Goal: Register for event/course

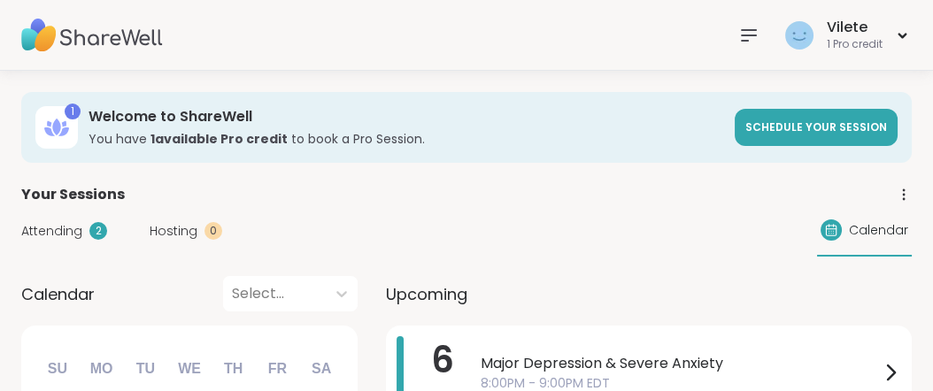
click at [738, 35] on icon at bounding box center [748, 35] width 21 height 21
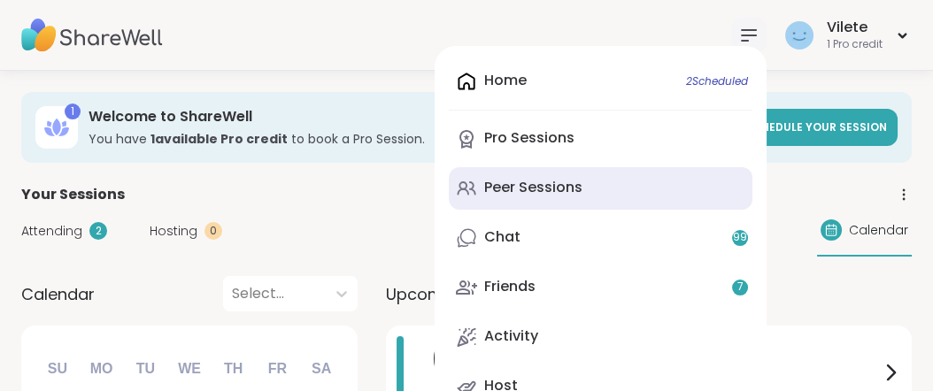
click at [549, 197] on div "Peer Sessions" at bounding box center [533, 187] width 98 height 19
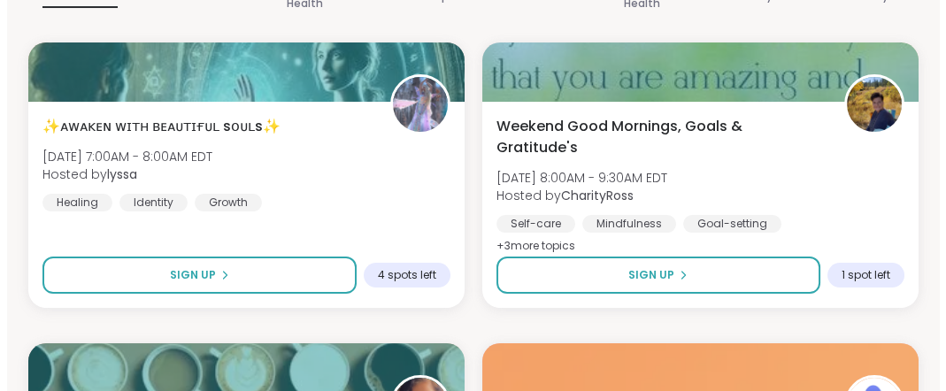
scroll to position [394, 0]
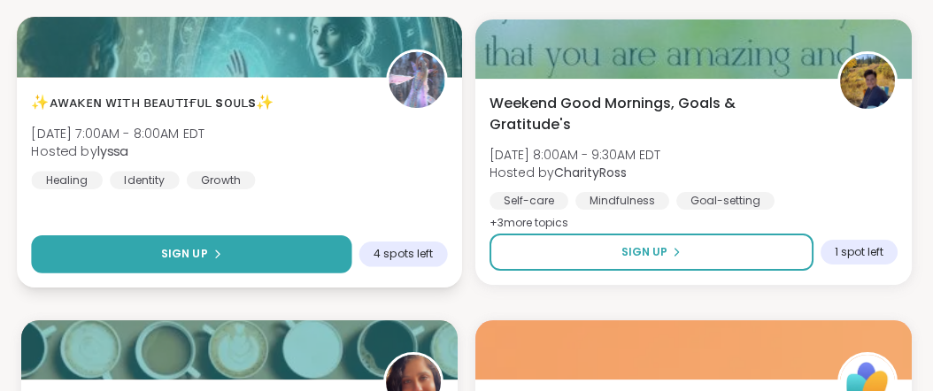
click at [241, 273] on button "Sign Up" at bounding box center [191, 254] width 320 height 38
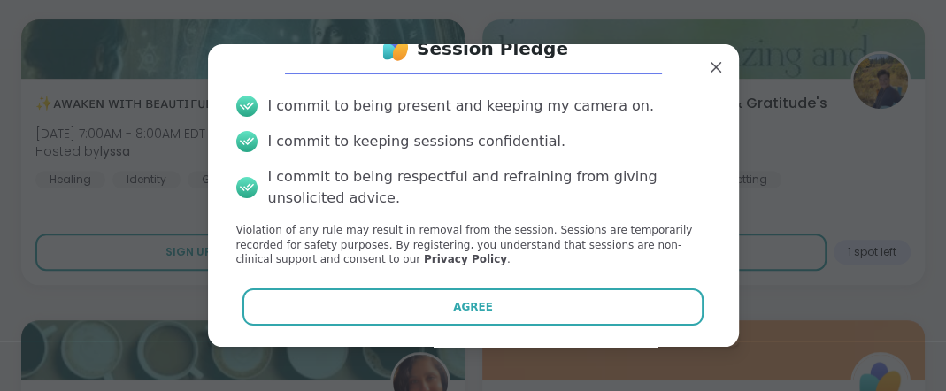
scroll to position [127, 0]
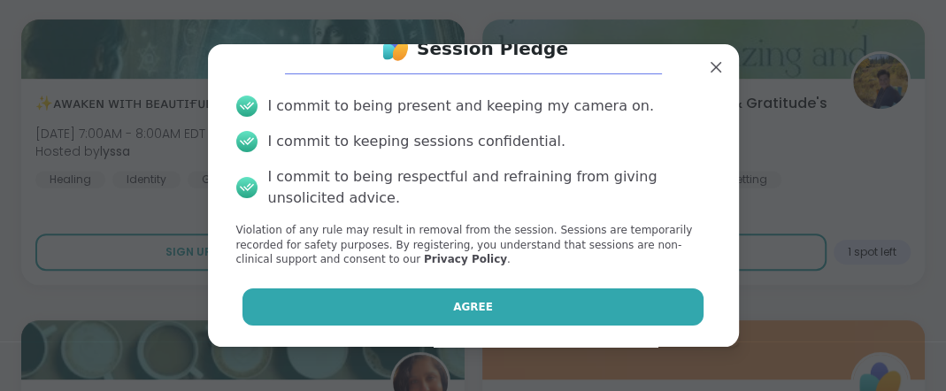
click at [489, 300] on button "Agree" at bounding box center [472, 306] width 461 height 37
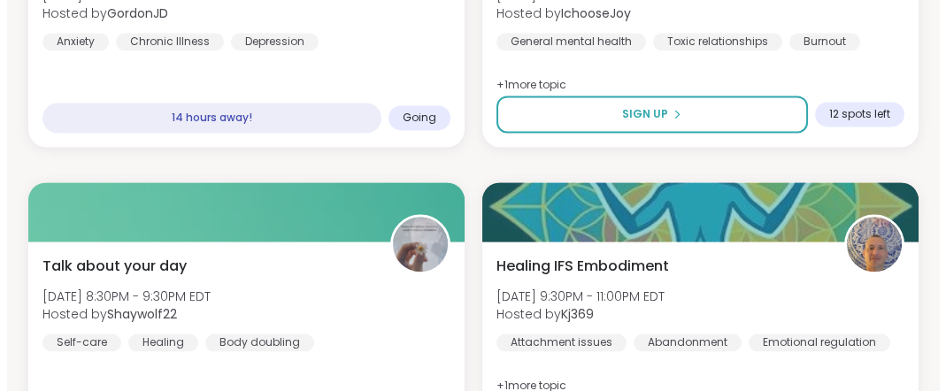
scroll to position [4153, 0]
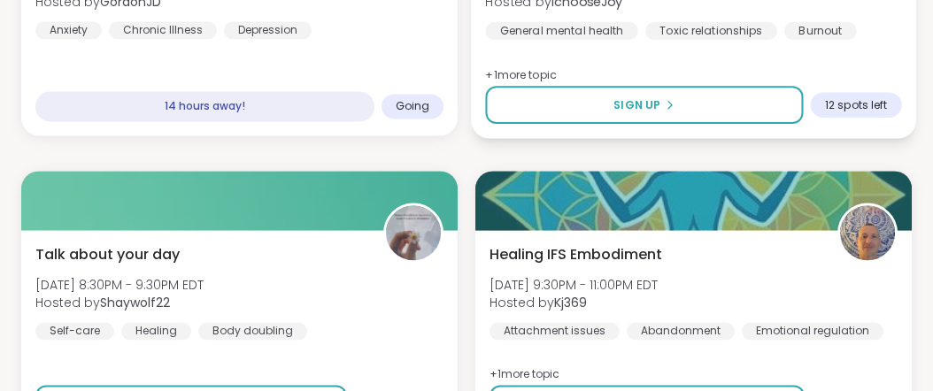
click at [852, 90] on img at bounding box center [707, 71] width 478 height 142
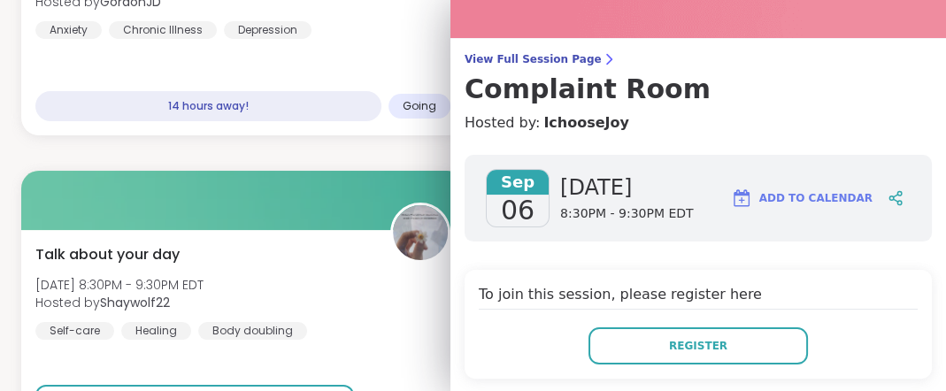
scroll to position [108, 0]
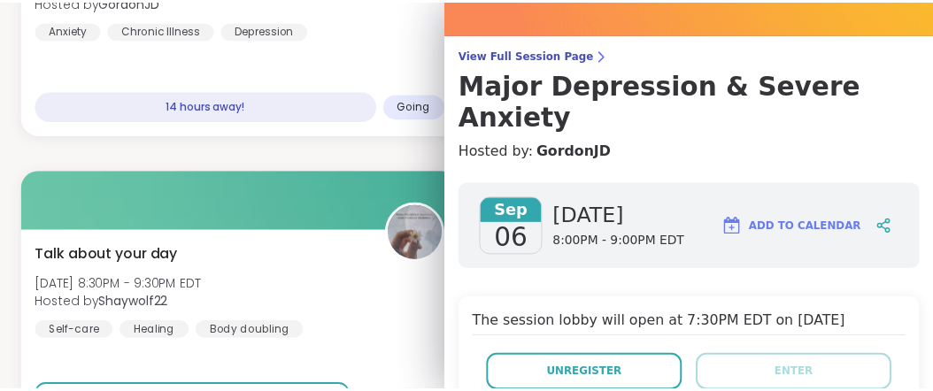
scroll to position [0, 0]
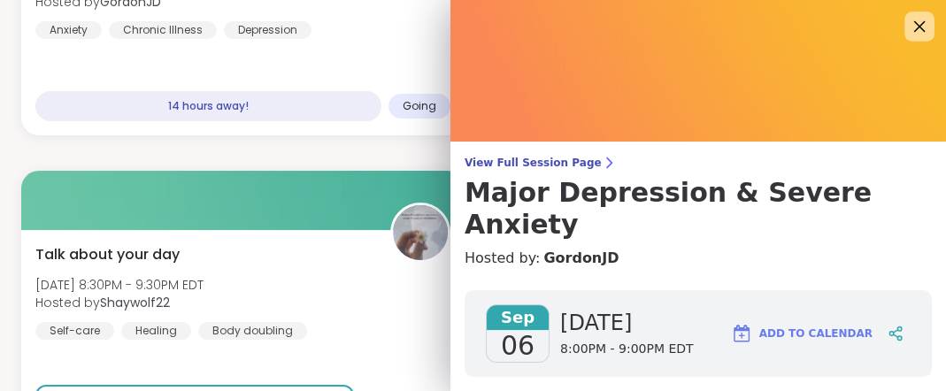
click at [908, 32] on icon at bounding box center [919, 26] width 22 height 22
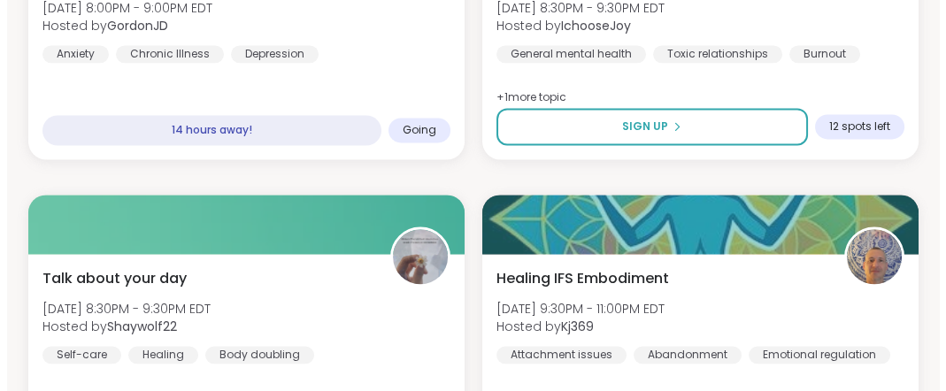
scroll to position [4175, 0]
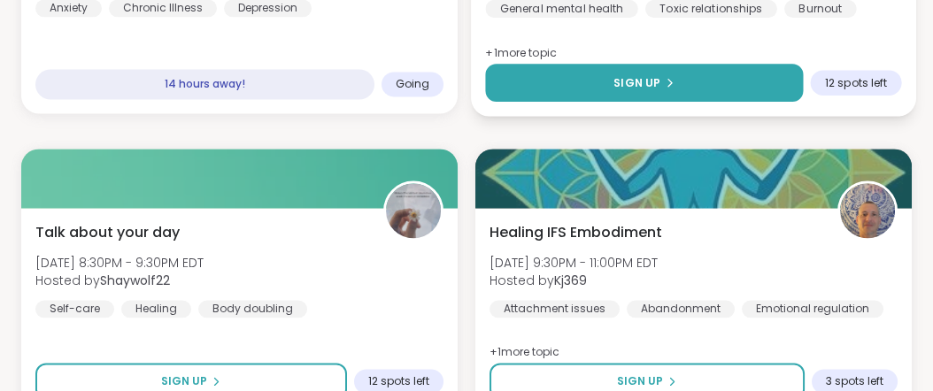
click at [664, 88] on icon at bounding box center [669, 82] width 11 height 11
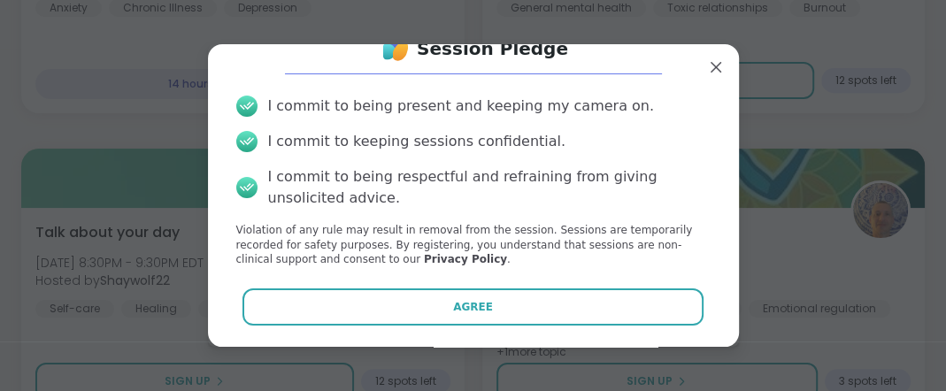
scroll to position [127, 0]
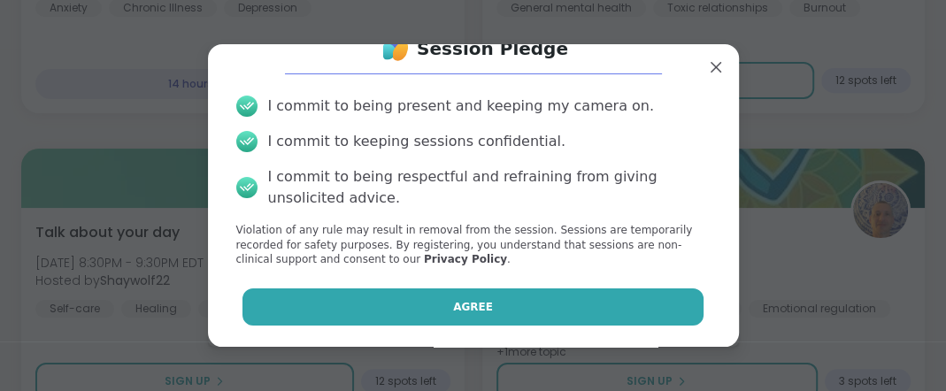
click at [499, 306] on button "Agree" at bounding box center [472, 306] width 461 height 37
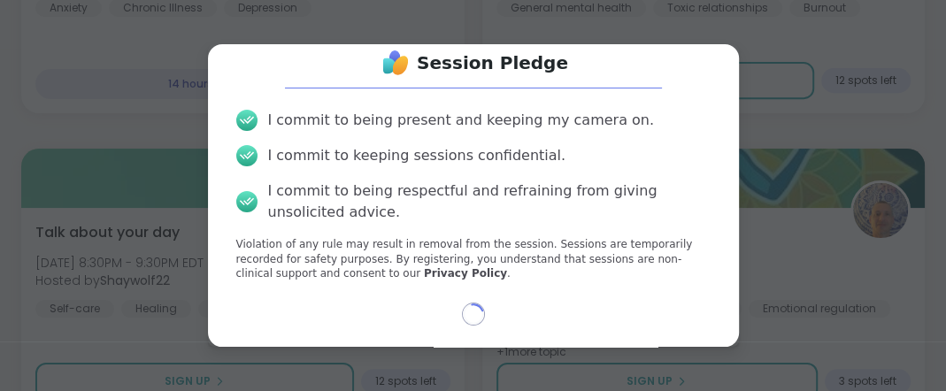
scroll to position [112, 0]
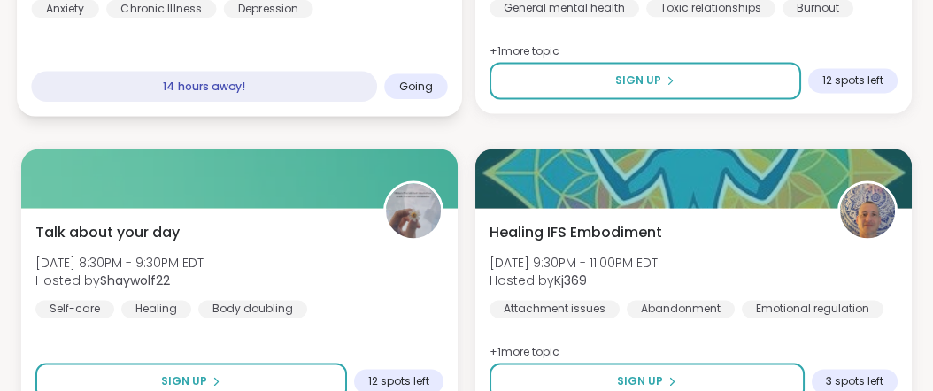
click at [399, 93] on span "Going" at bounding box center [416, 86] width 35 height 14
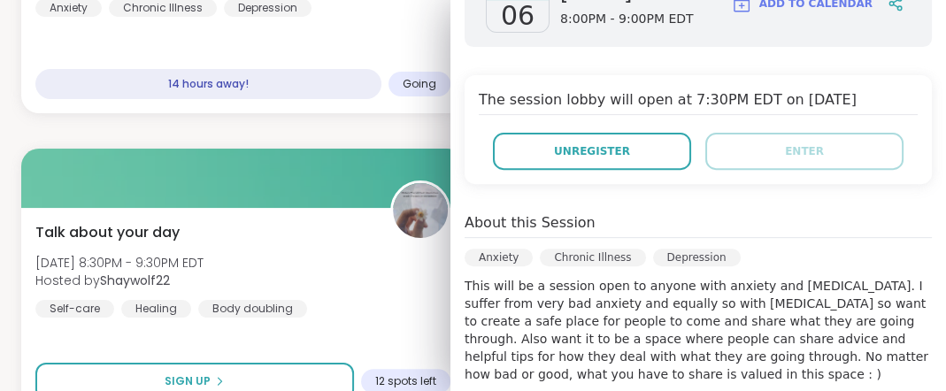
scroll to position [348, 0]
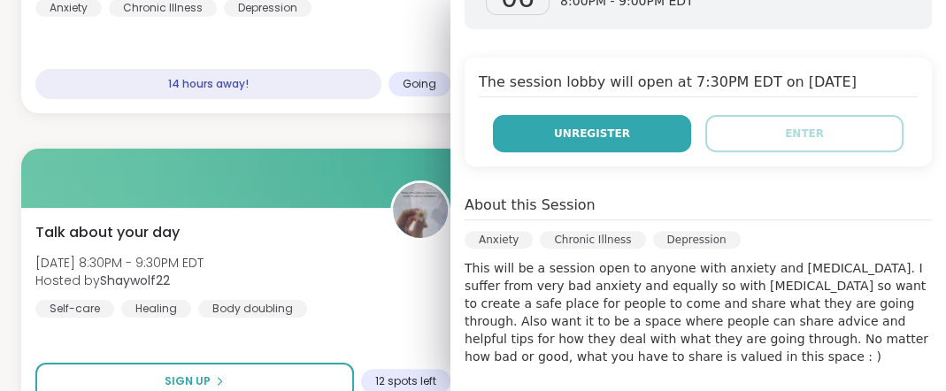
click at [628, 152] on button "Unregister" at bounding box center [592, 133] width 198 height 37
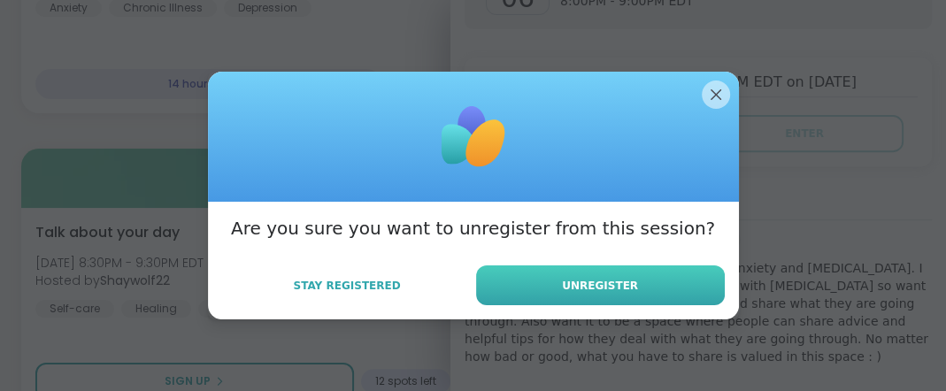
click at [587, 294] on span "Unregister" at bounding box center [600, 286] width 76 height 16
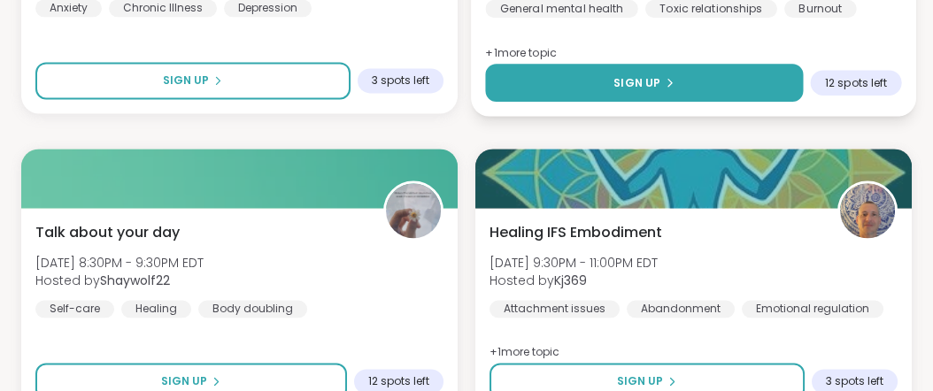
click at [626, 90] on span "Sign Up" at bounding box center [636, 82] width 47 height 16
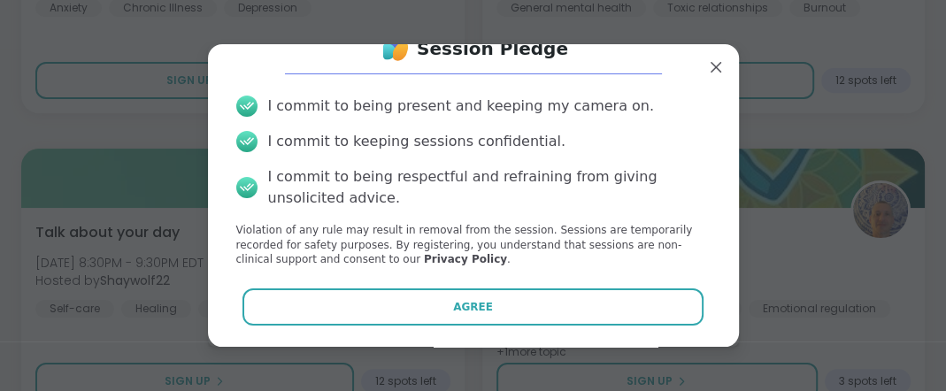
scroll to position [127, 0]
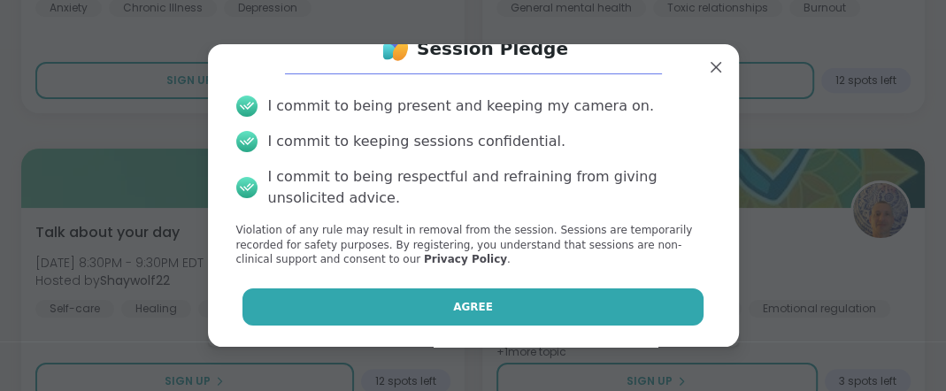
click at [469, 299] on span "Agree" at bounding box center [473, 307] width 40 height 16
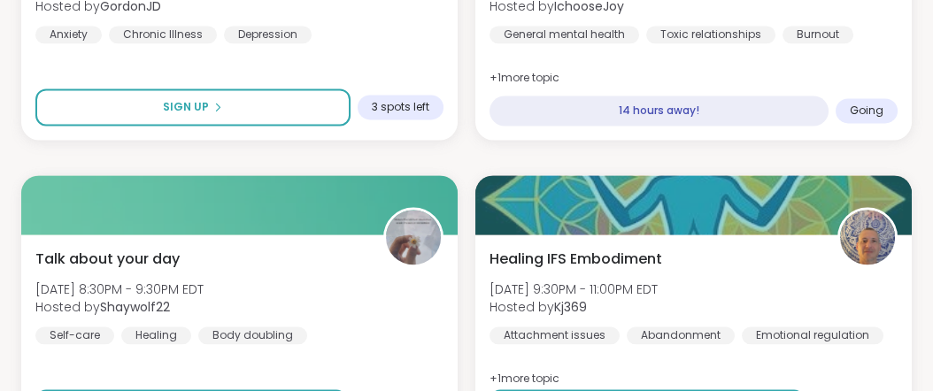
scroll to position [4126, 0]
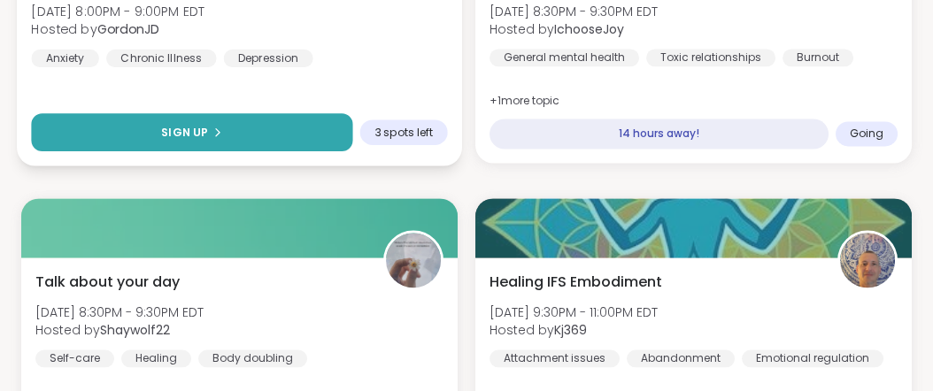
click at [238, 151] on button "Sign Up" at bounding box center [191, 132] width 321 height 38
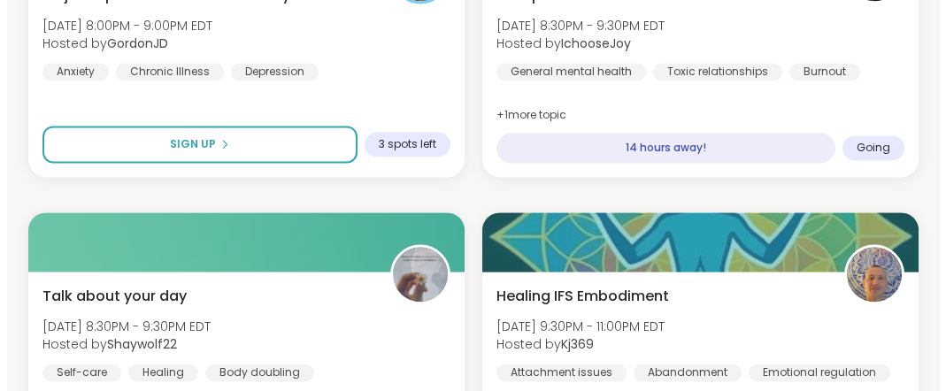
scroll to position [4135, 0]
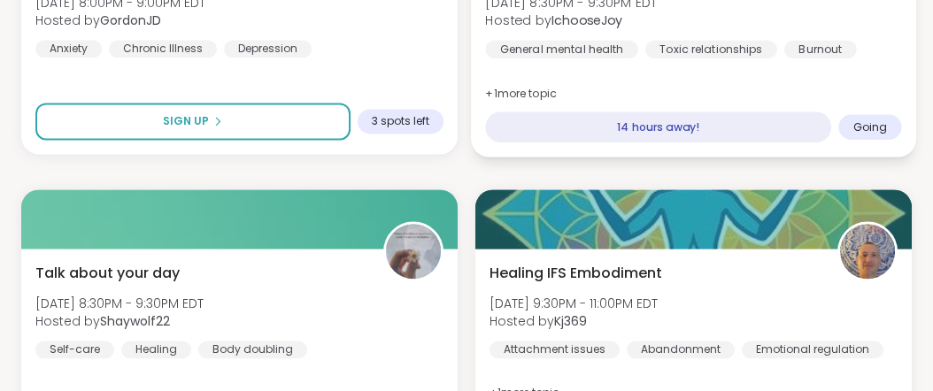
click at [858, 134] on span "Going" at bounding box center [870, 126] width 35 height 14
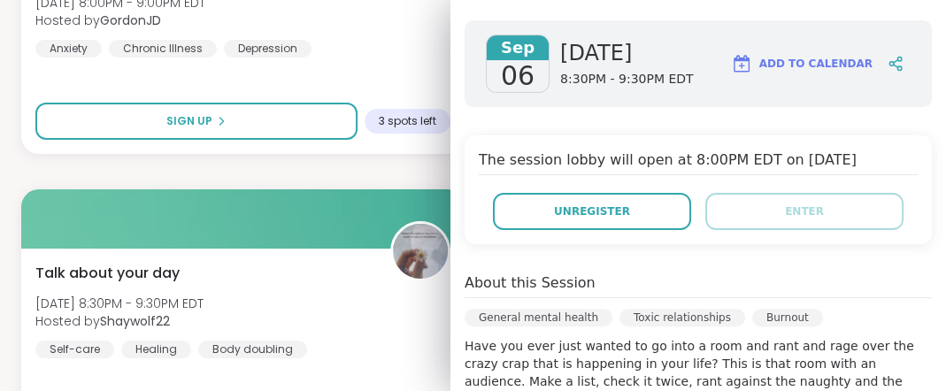
scroll to position [240, 0]
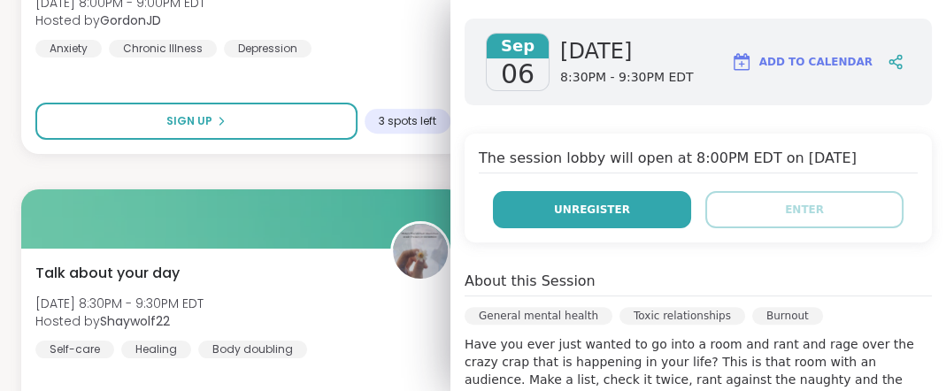
click at [604, 218] on span "Unregister" at bounding box center [592, 210] width 76 height 16
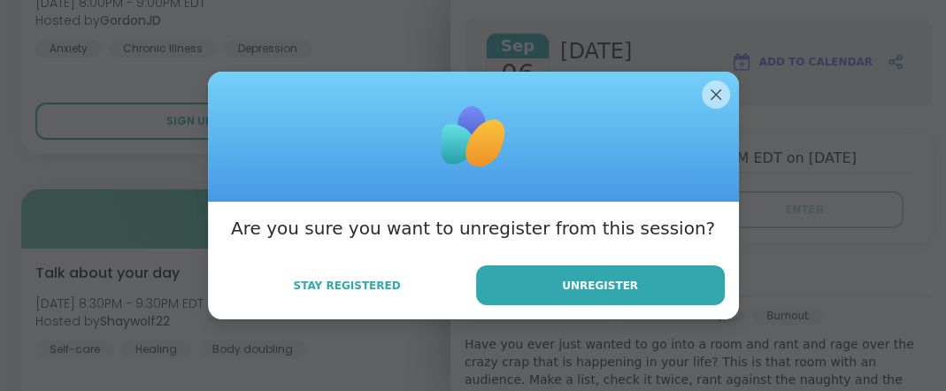
click at [604, 294] on span "Unregister" at bounding box center [600, 286] width 76 height 16
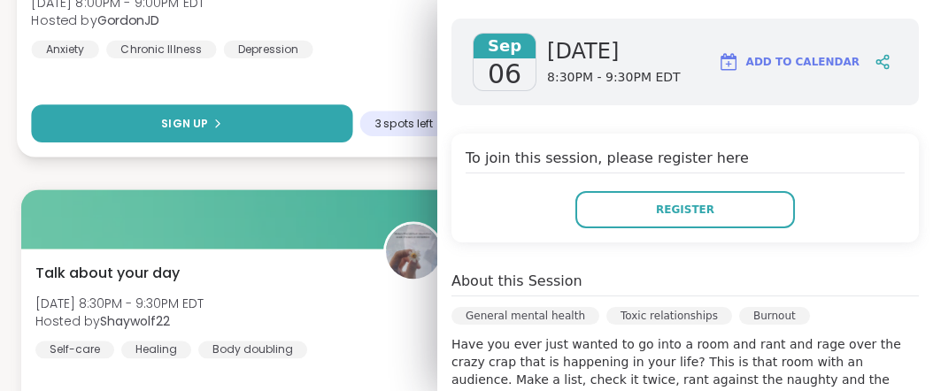
click at [284, 142] on button "Sign Up" at bounding box center [191, 123] width 321 height 38
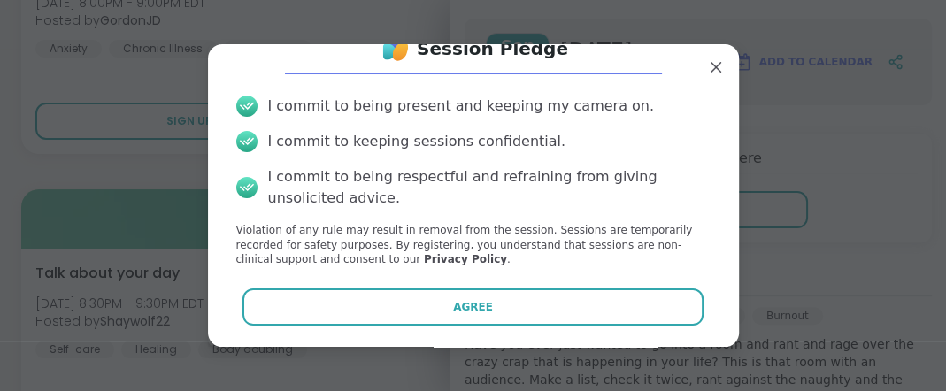
scroll to position [127, 0]
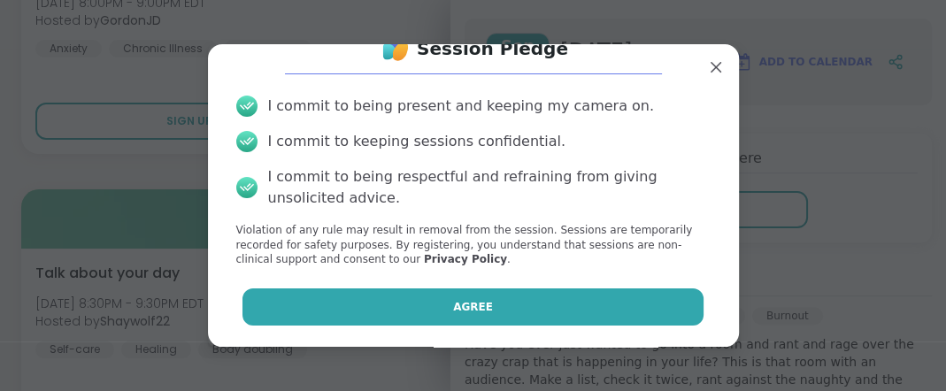
click at [465, 301] on span "Agree" at bounding box center [473, 307] width 40 height 16
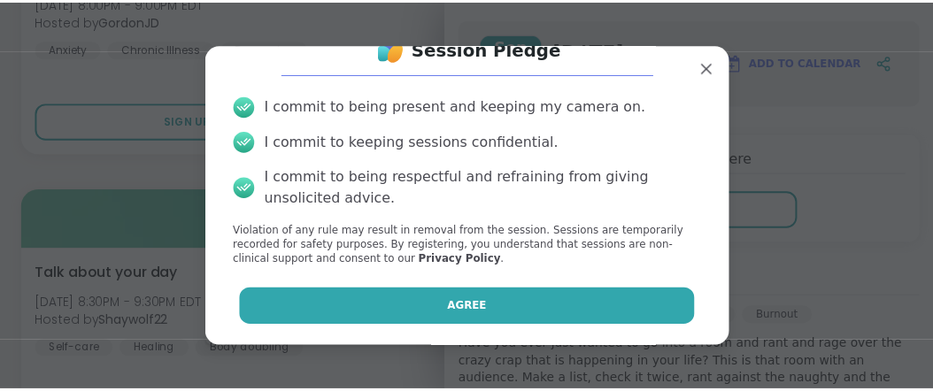
scroll to position [112, 0]
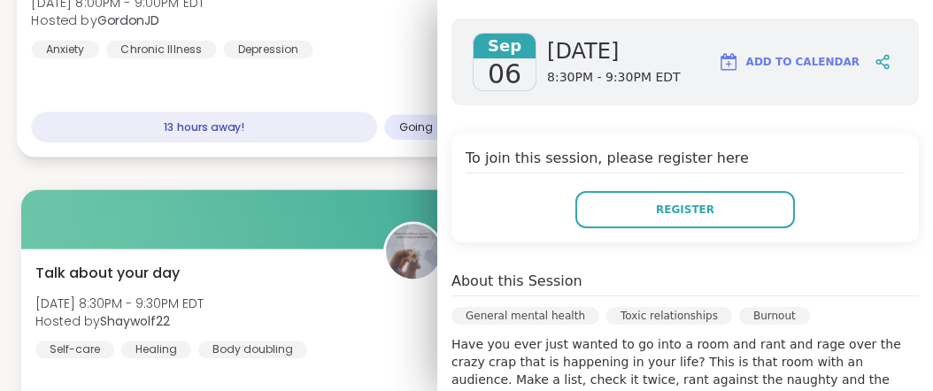
click at [409, 58] on div "Major [MEDICAL_DATA] & Severe Anxiety [DATE] 8:00PM - 9:00PM EDT Hosted by Gord…" at bounding box center [239, 8] width 416 height 97
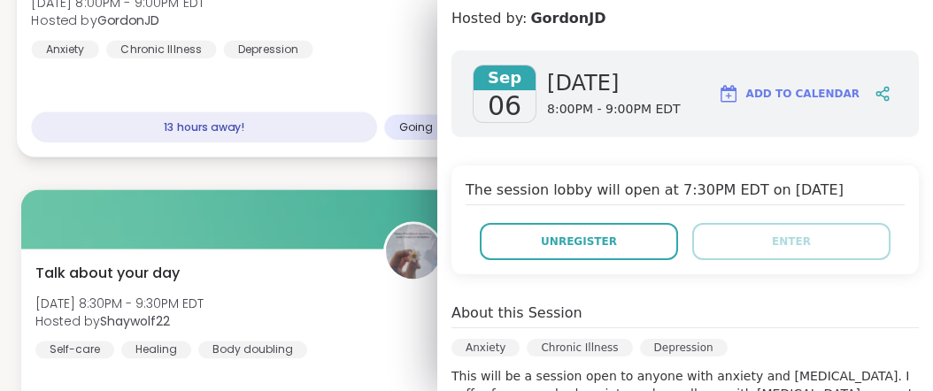
scroll to position [280, 0]
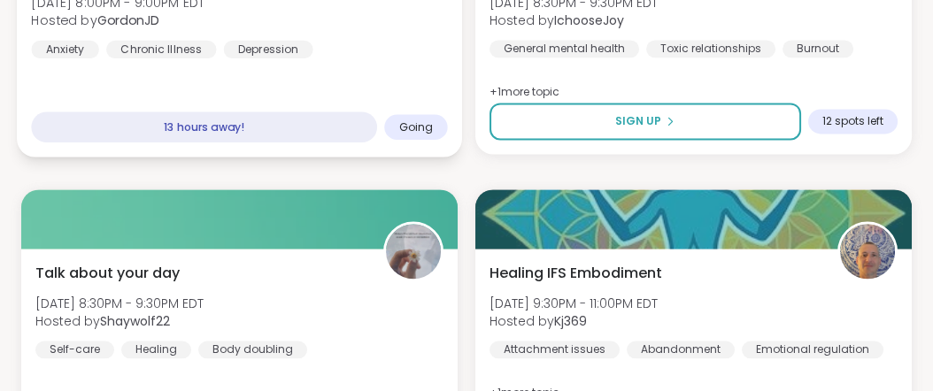
click at [398, 58] on div "Major [MEDICAL_DATA] & Severe Anxiety [DATE] 8:00PM - 9:00PM EDT Hosted by Gord…" at bounding box center [239, 8] width 416 height 97
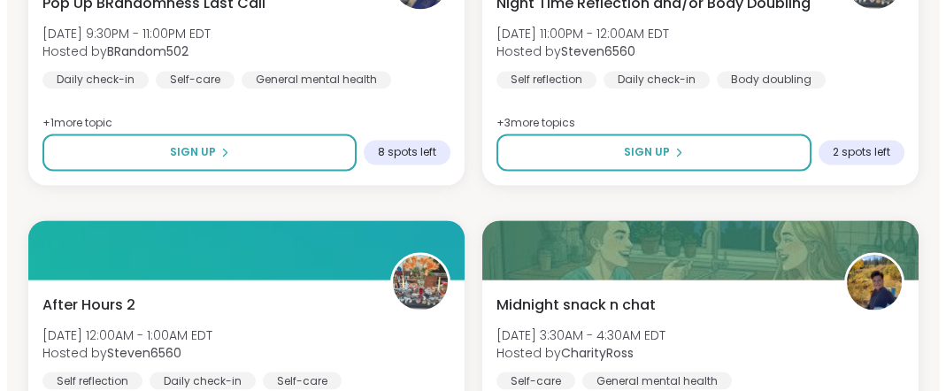
scroll to position [4718, 0]
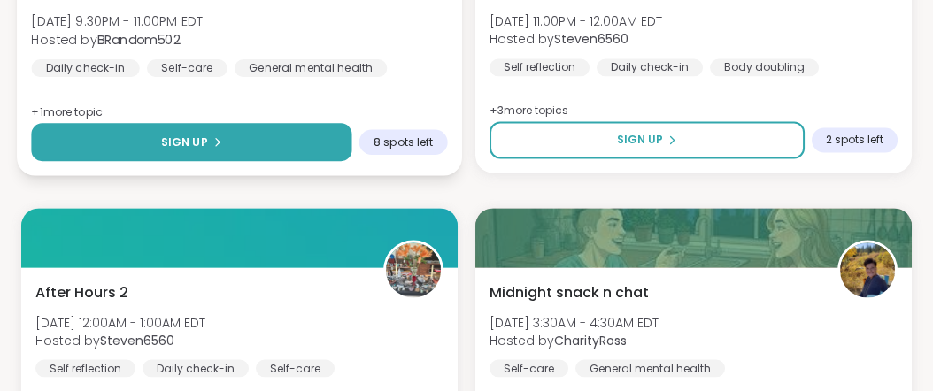
click at [236, 161] on button "Sign Up" at bounding box center [191, 142] width 320 height 38
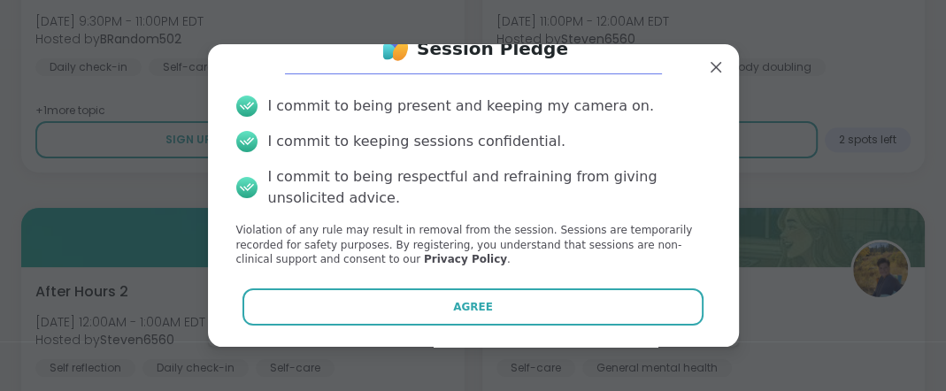
scroll to position [117, 0]
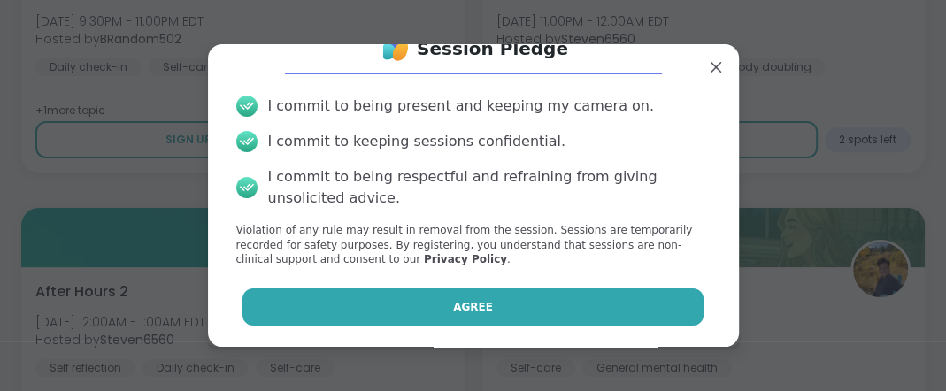
click at [457, 315] on span "Agree" at bounding box center [473, 307] width 40 height 16
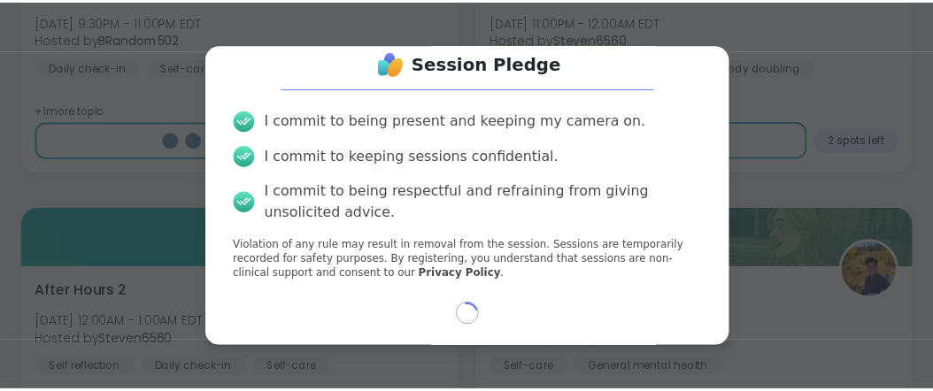
scroll to position [112, 0]
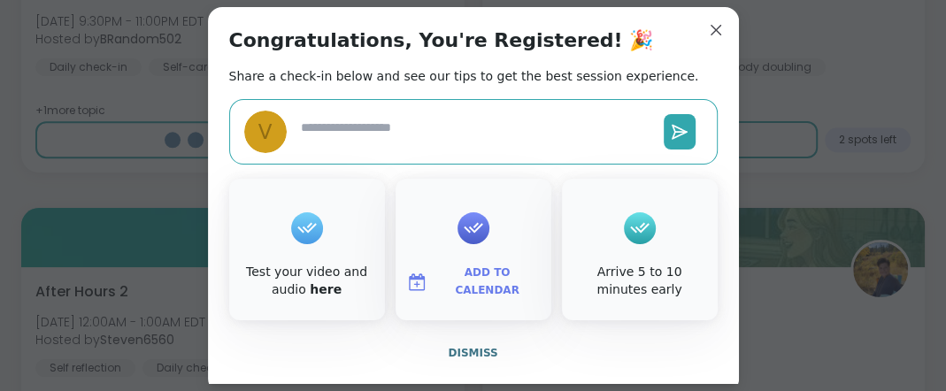
type textarea "*"
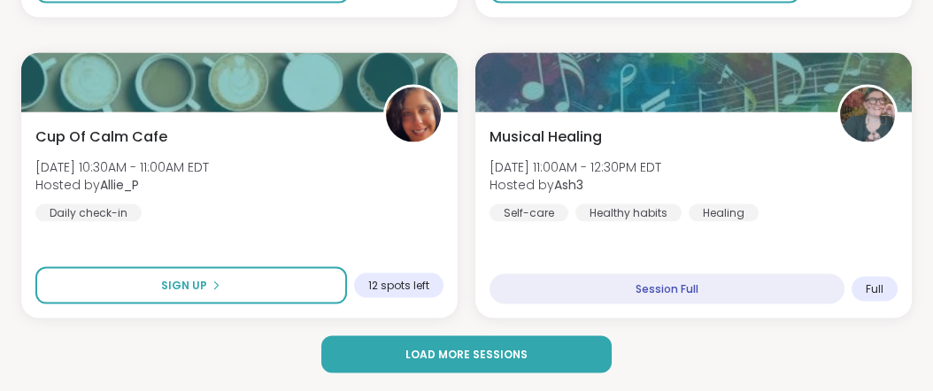
scroll to position [5688, 0]
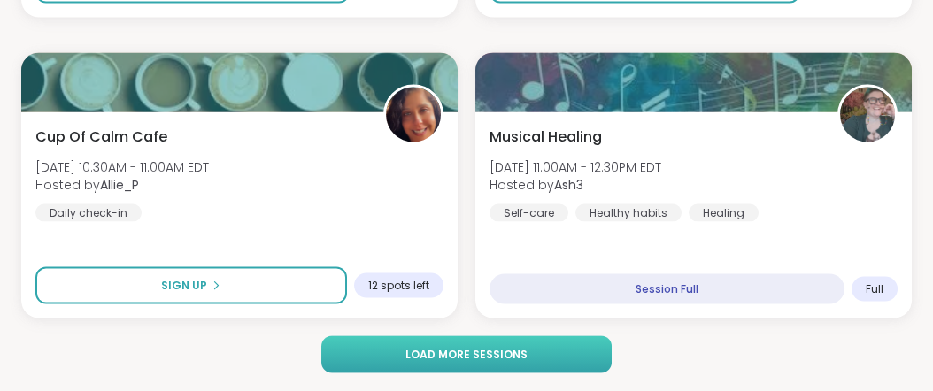
click at [544, 360] on button "Load more sessions" at bounding box center [465, 354] width 289 height 37
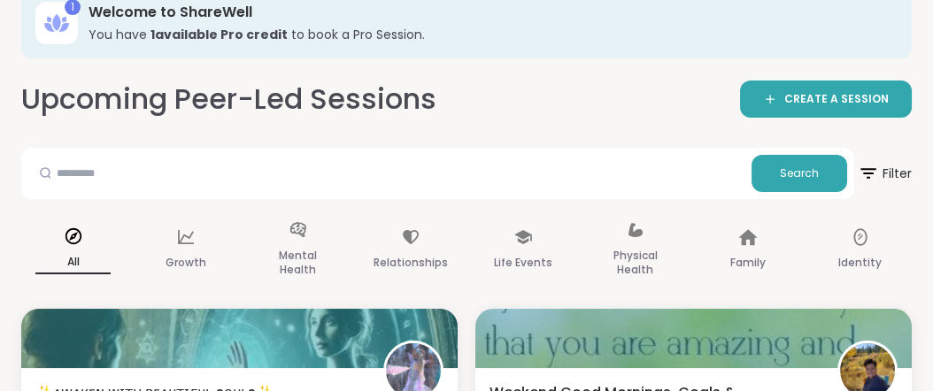
scroll to position [0, 0]
